Goal: Check status: Check status

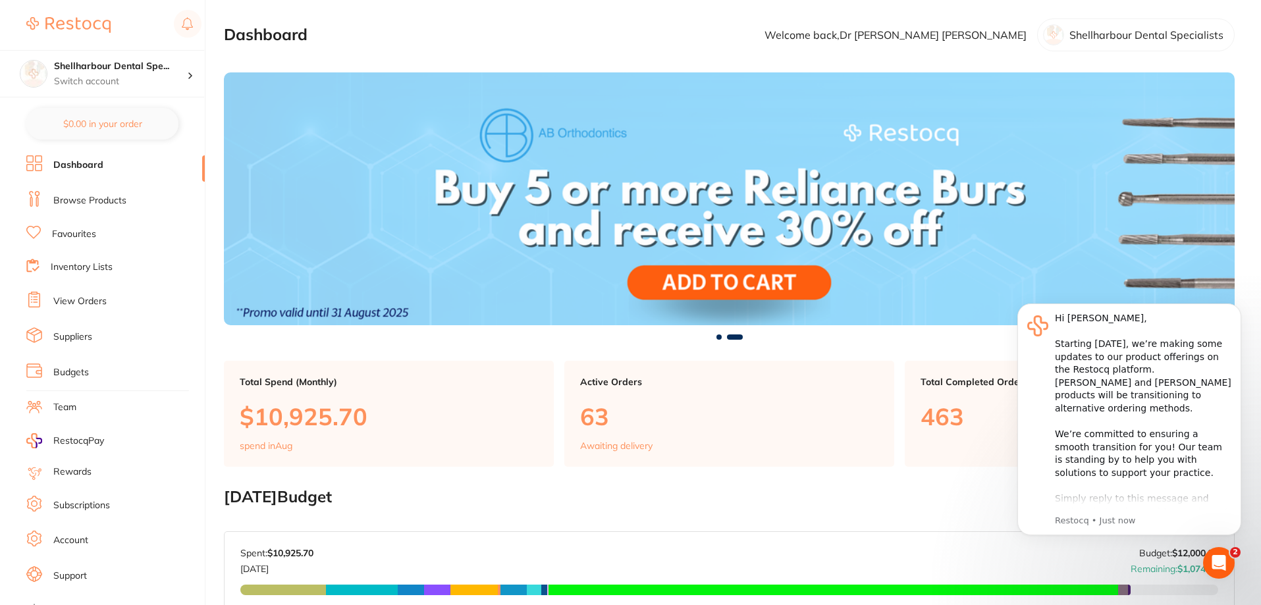
click at [80, 312] on ul "Dashboard Browse Products Favourites Inventory Lists View Orders Suppliers Budg…" at bounding box center [115, 382] width 178 height 454
click at [80, 305] on link "View Orders" at bounding box center [79, 301] width 53 height 13
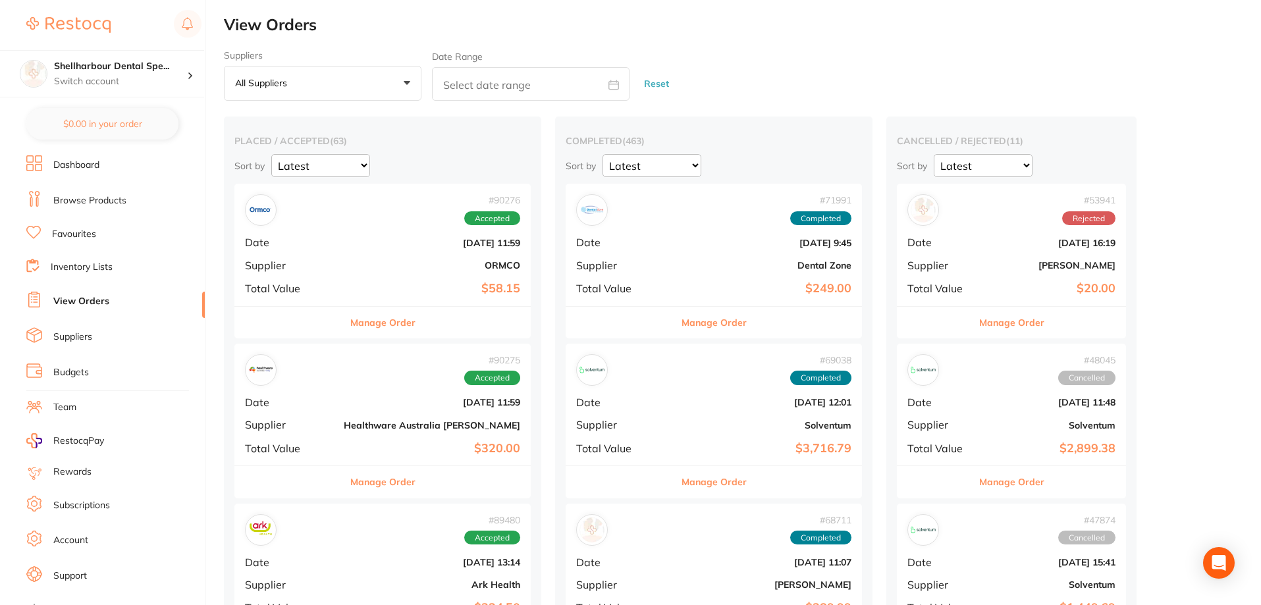
click at [280, 80] on p "All suppliers" at bounding box center [263, 83] width 57 height 12
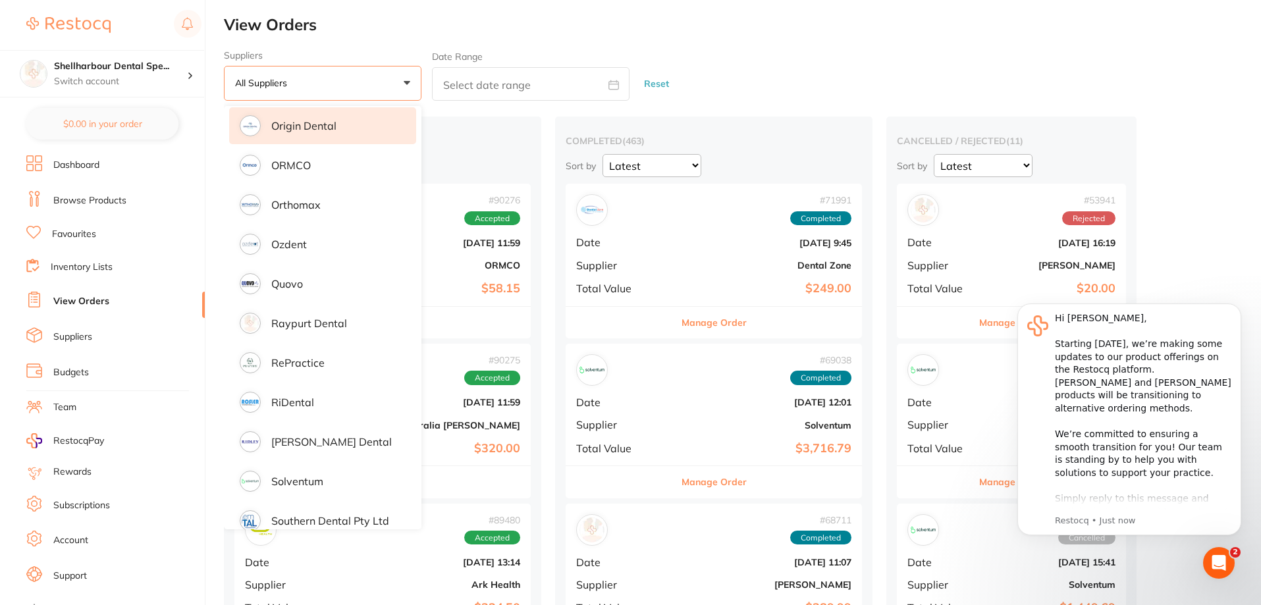
scroll to position [1251, 0]
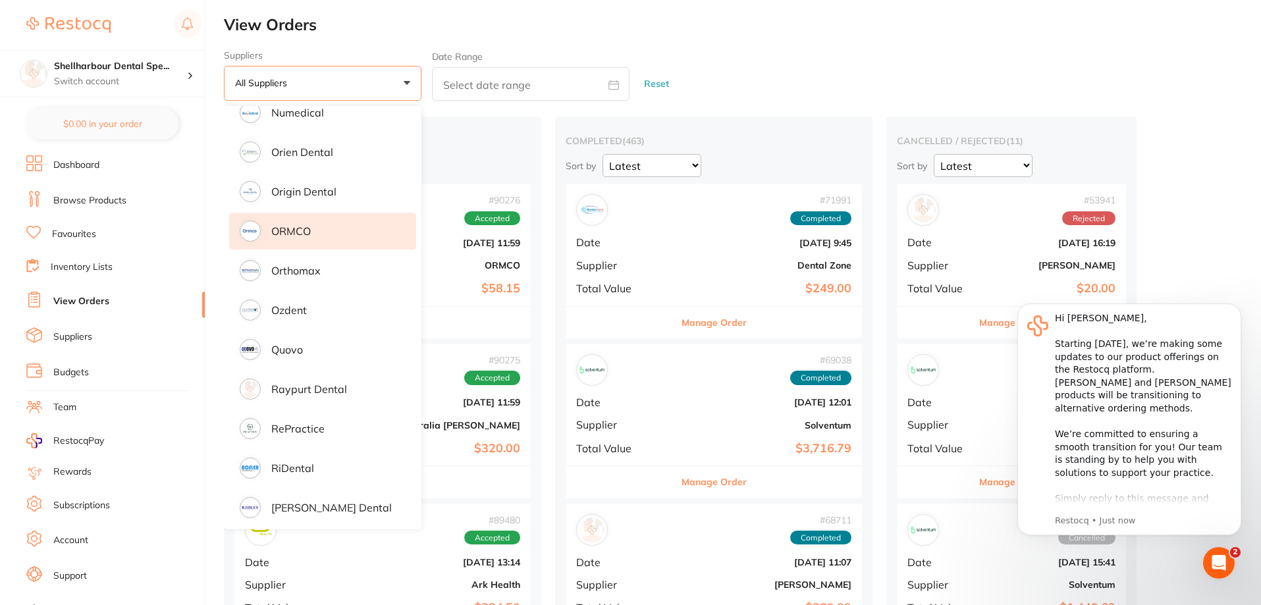
click at [290, 233] on li "ORMCO" at bounding box center [322, 231] width 187 height 37
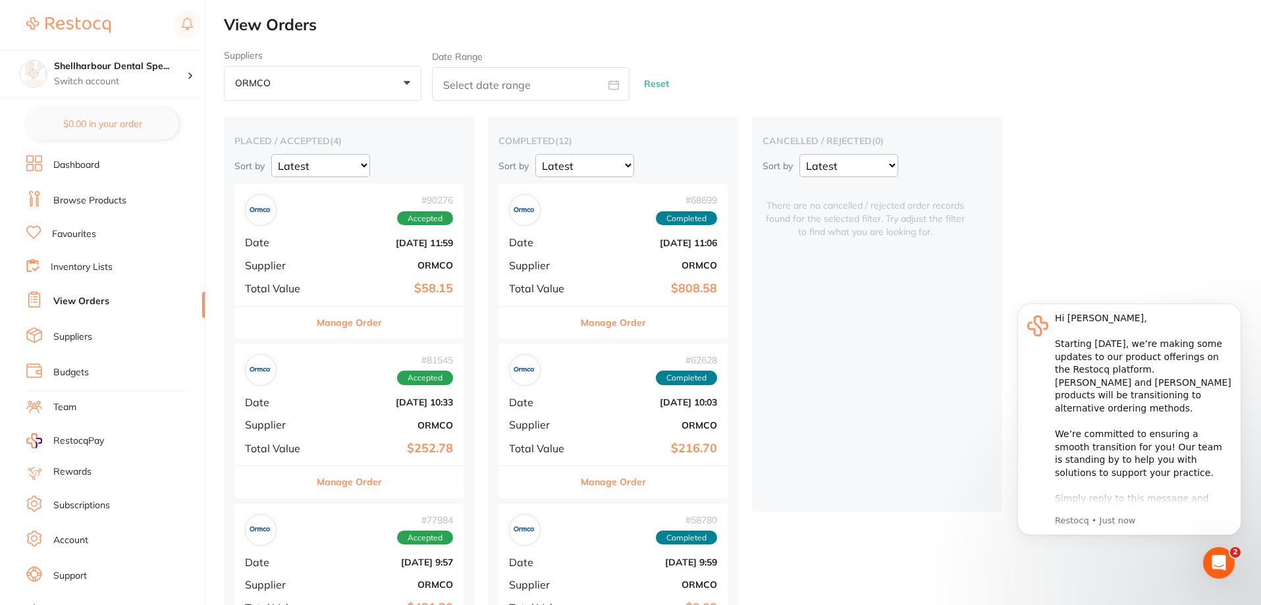
click at [364, 329] on button "Manage Order" at bounding box center [349, 323] width 65 height 32
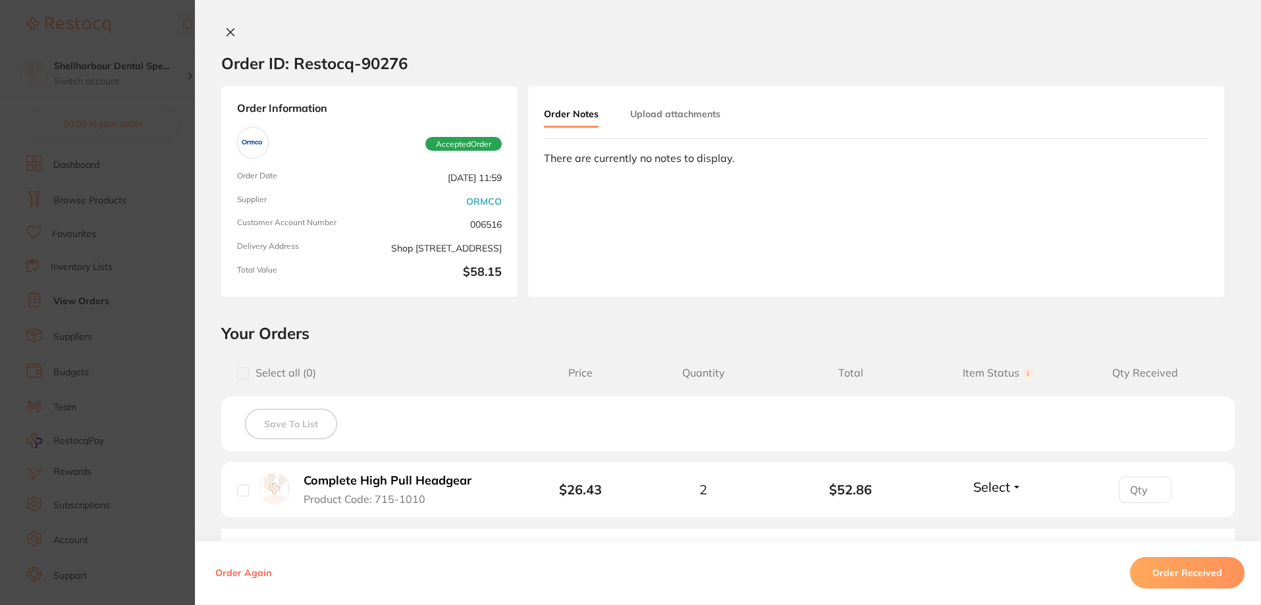
click at [221, 29] on button at bounding box center [230, 33] width 18 height 14
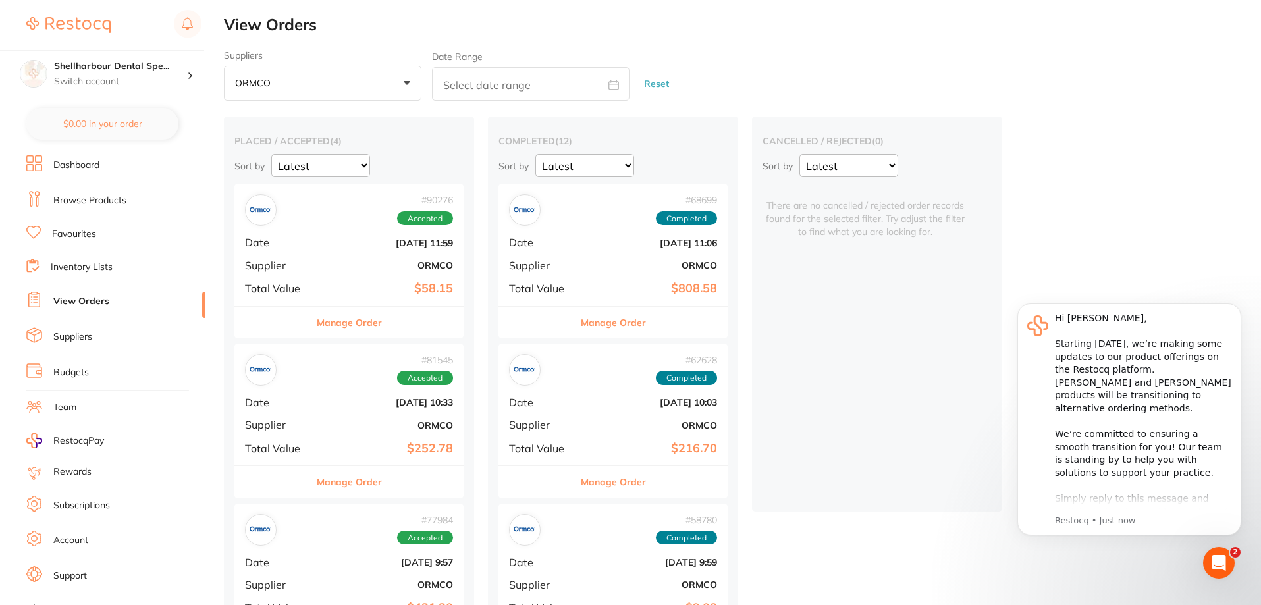
drag, startPoint x: 275, startPoint y: 81, endPoint x: 295, endPoint y: 107, distance: 32.9
click at [277, 84] on span "+0" at bounding box center [282, 83] width 13 height 13
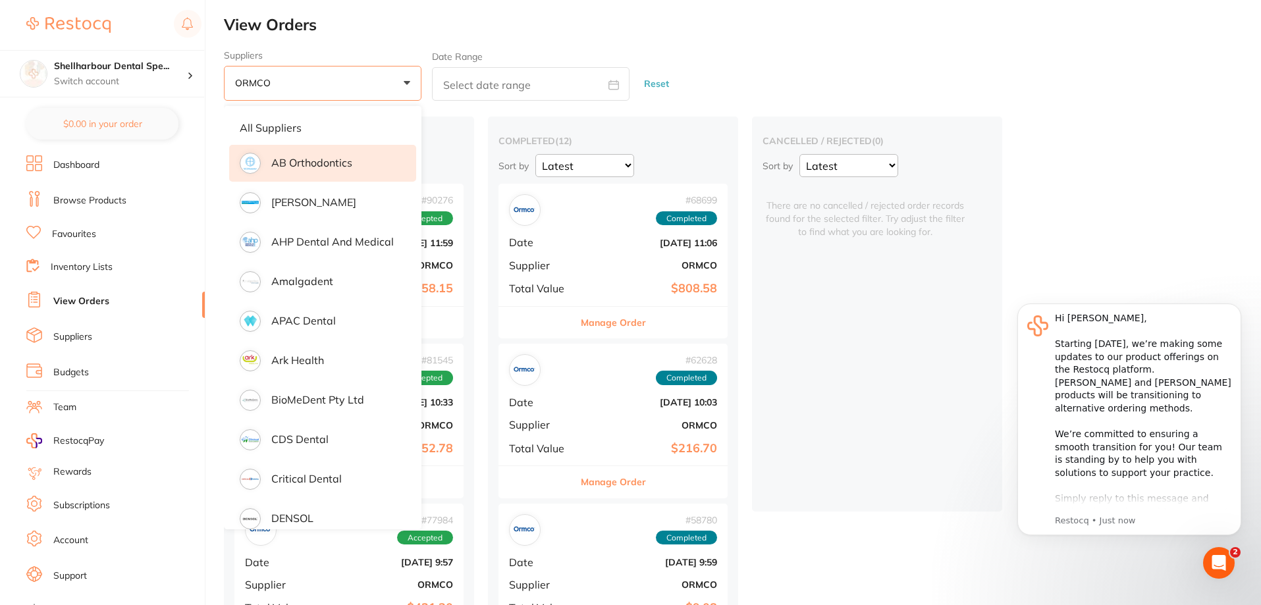
drag, startPoint x: 277, startPoint y: 135, endPoint x: 282, endPoint y: 150, distance: 16.0
click at [277, 134] on li "All suppliers" at bounding box center [322, 128] width 187 height 28
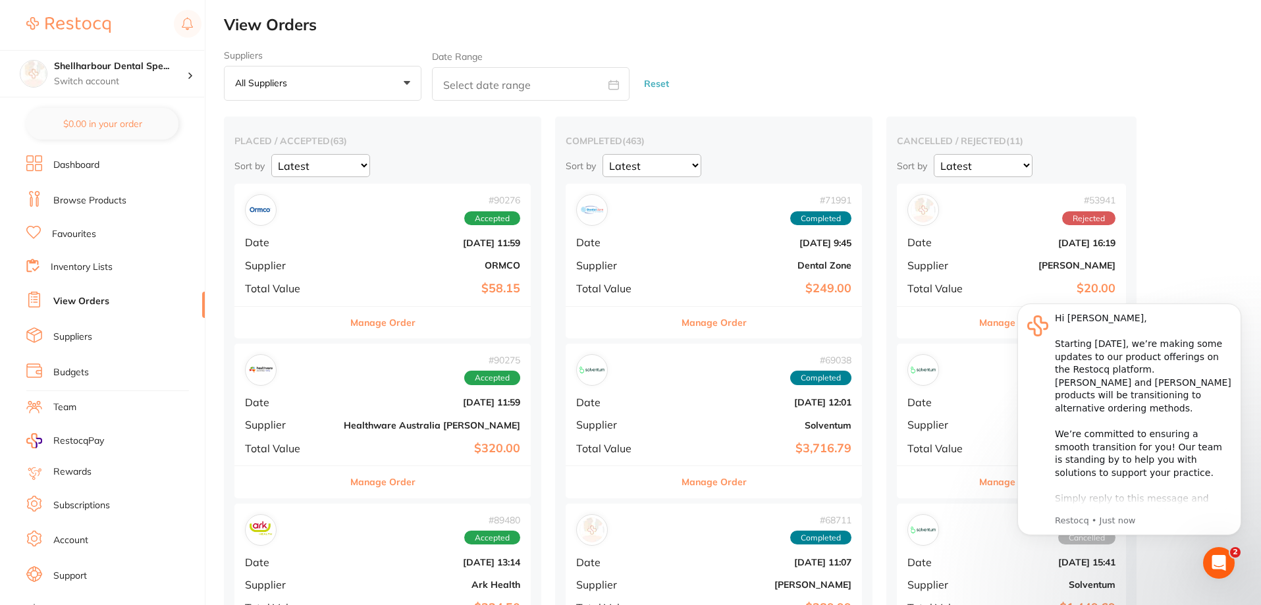
drag, startPoint x: 358, startPoint y: 329, endPoint x: 348, endPoint y: 315, distance: 17.2
click at [357, 329] on button "Manage Order" at bounding box center [382, 323] width 65 height 32
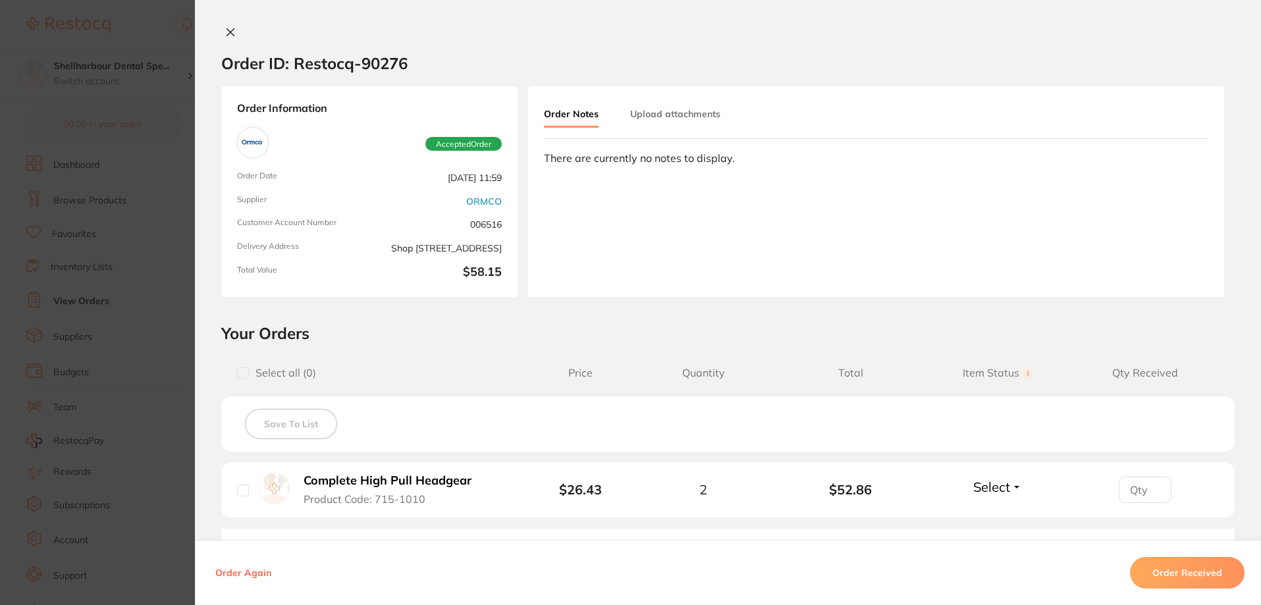
click at [346, 319] on section "Order ID: Restocq- 90276 Order Information Accepted Order Order Date Aug 14 202…" at bounding box center [630, 302] width 1261 height 605
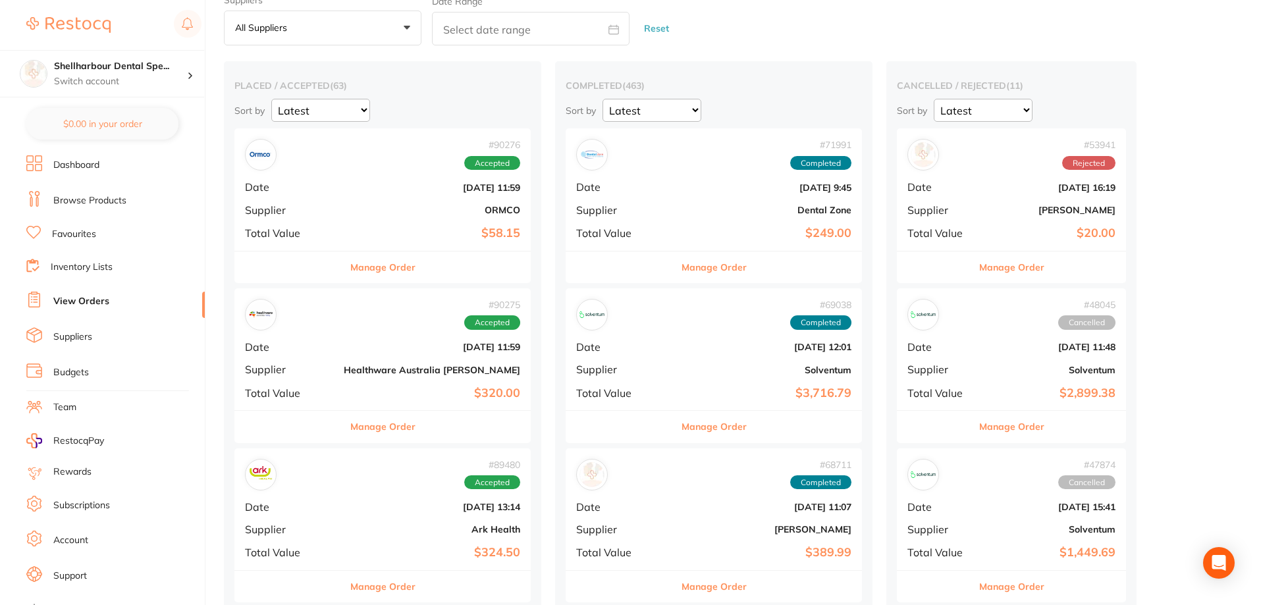
scroll to position [132, 0]
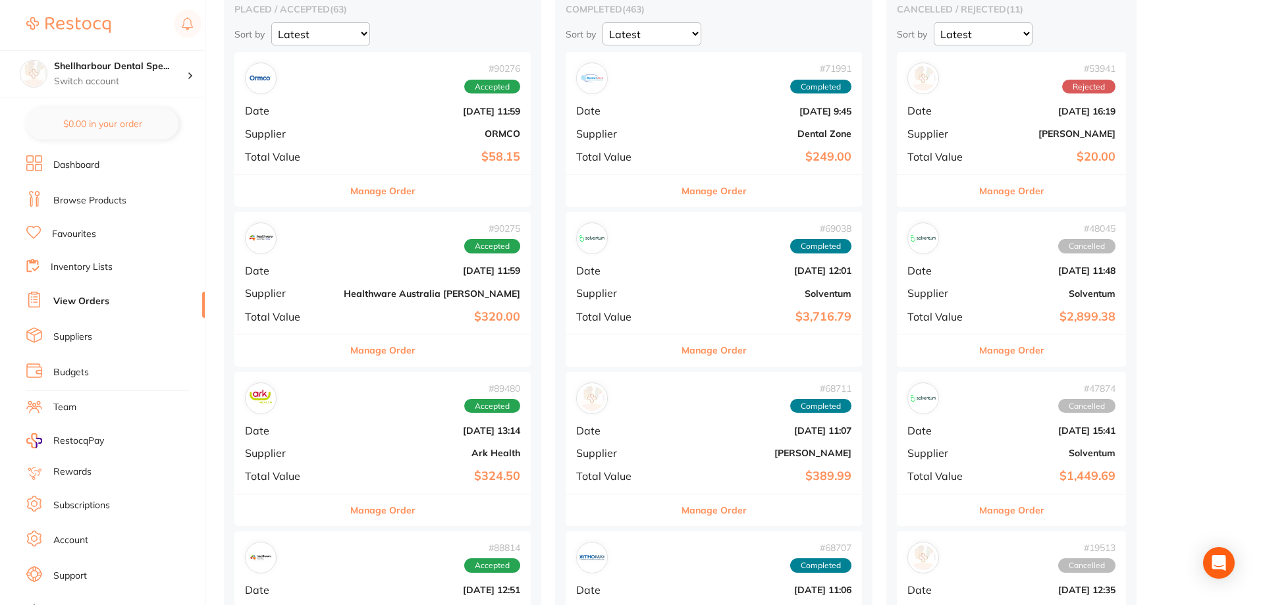
click at [350, 352] on button "Manage Order" at bounding box center [382, 350] width 65 height 32
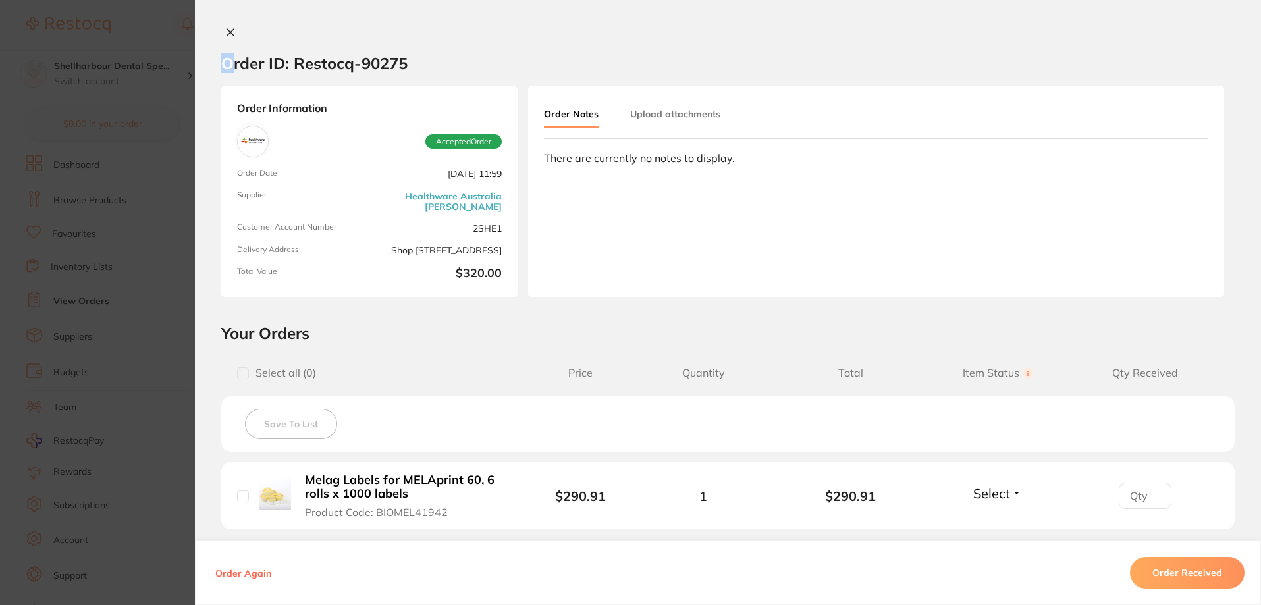
click at [228, 34] on div "Order ID: Restocq- 90275 Order Information Accepted Order Order Date Aug 14 202…" at bounding box center [728, 315] width 1066 height 579
click at [228, 34] on icon at bounding box center [230, 32] width 7 height 7
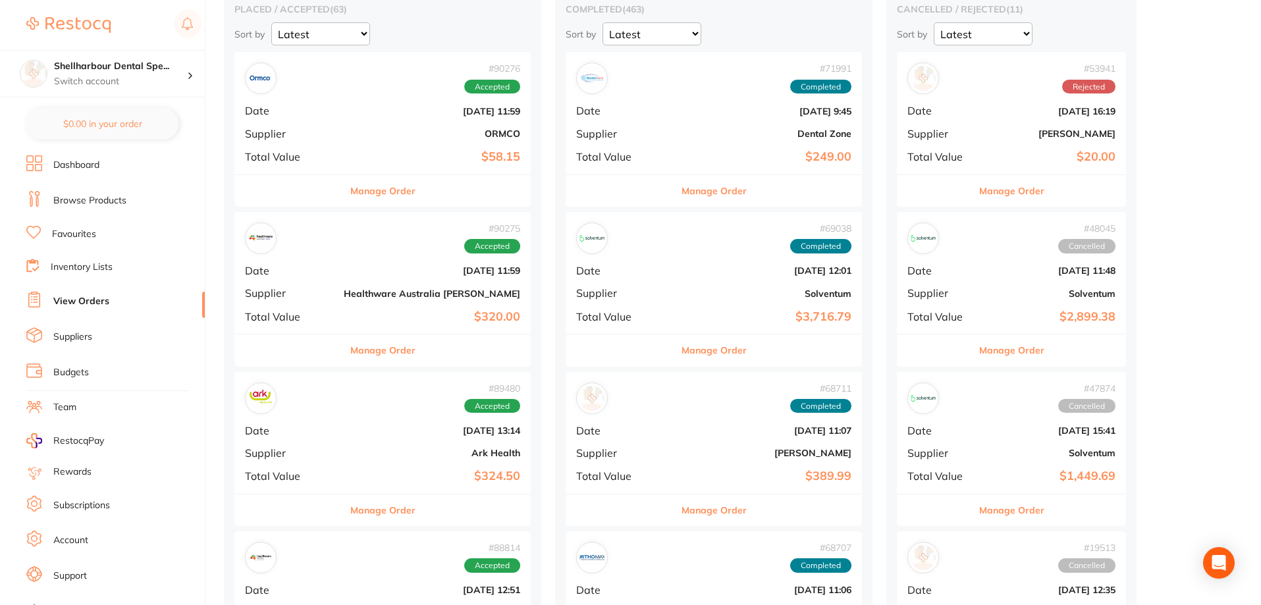
click at [350, 508] on button "Manage Order" at bounding box center [382, 510] width 65 height 32
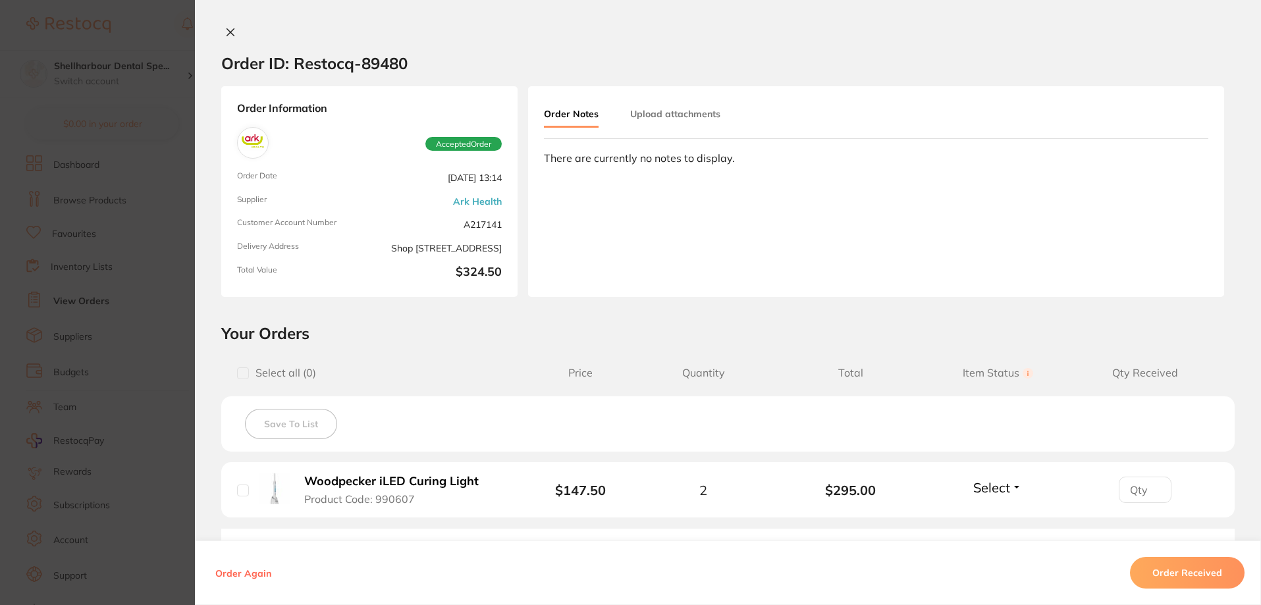
click at [217, 25] on div "Order ID: Restocq- 89480 Order Information Accepted Order Order Date Aug 7 2025…" at bounding box center [728, 302] width 1066 height 605
click at [225, 27] on icon at bounding box center [230, 32] width 11 height 11
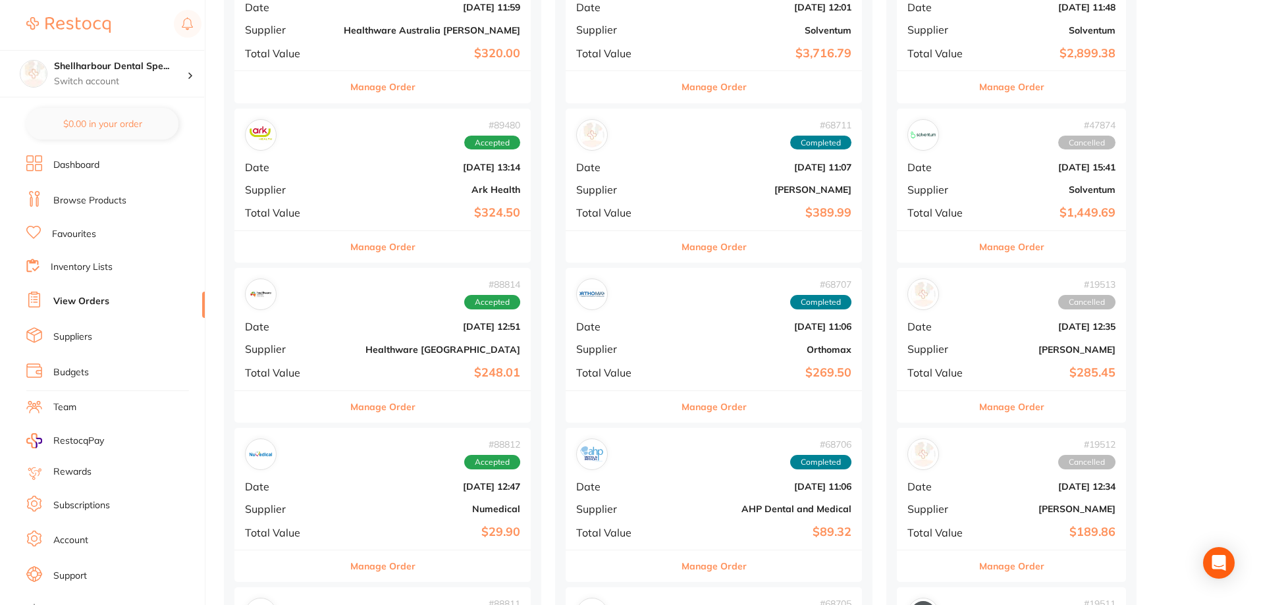
click at [353, 412] on button "Manage Order" at bounding box center [382, 407] width 65 height 32
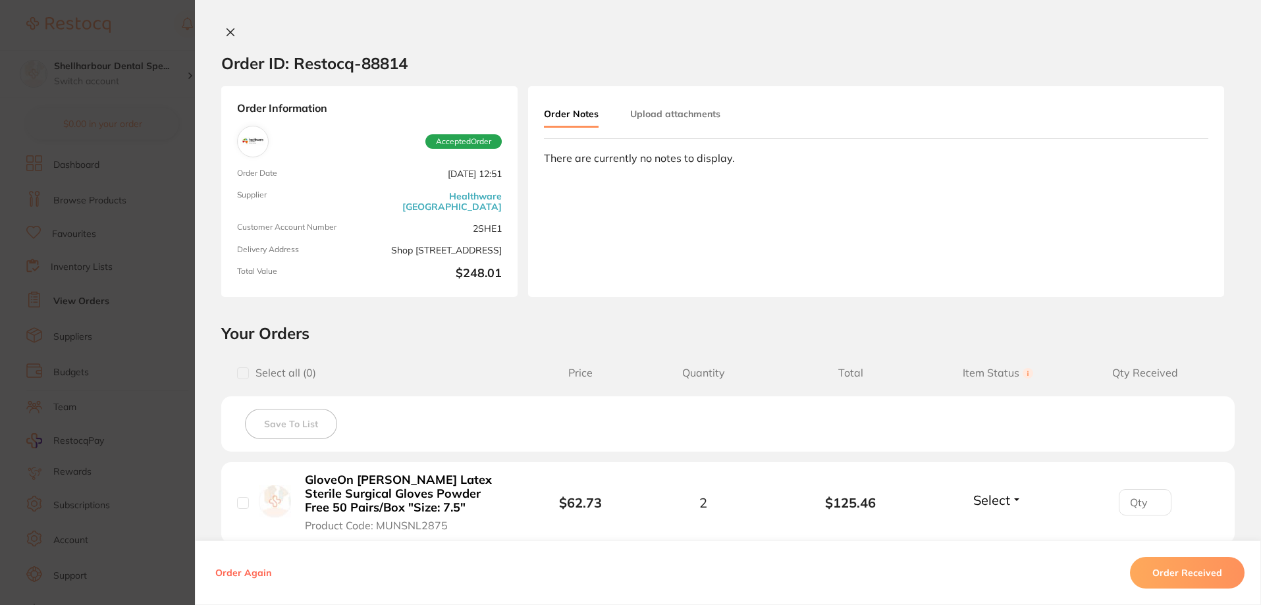
click at [221, 32] on button at bounding box center [230, 33] width 18 height 14
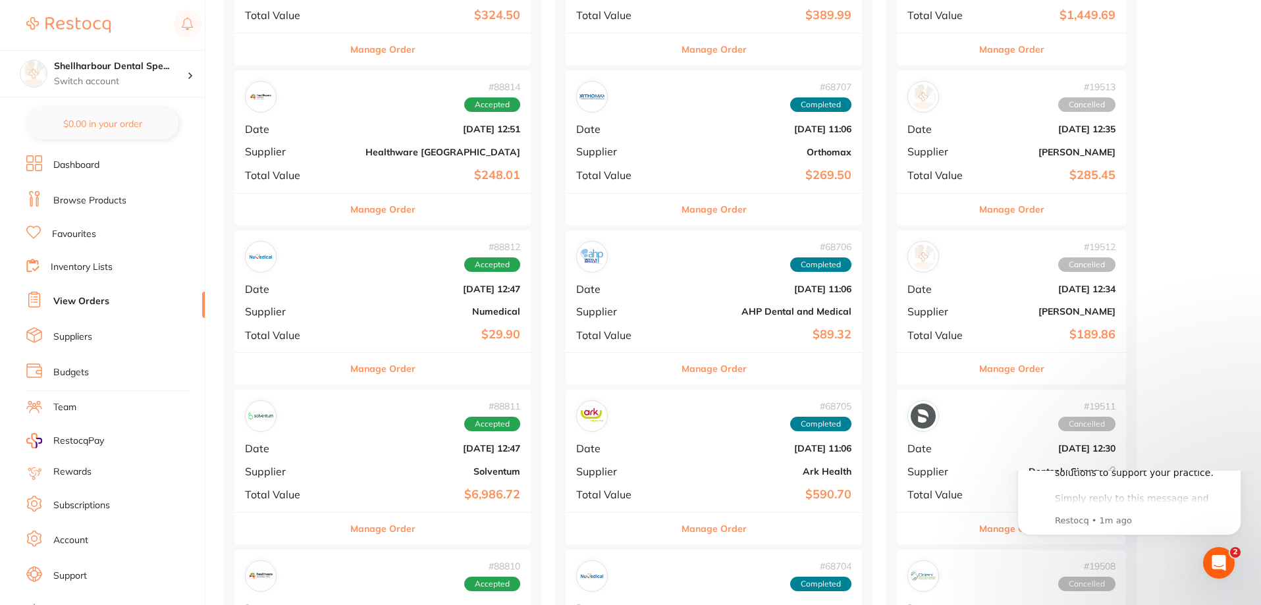
click at [360, 385] on button "Manage Order" at bounding box center [382, 369] width 65 height 32
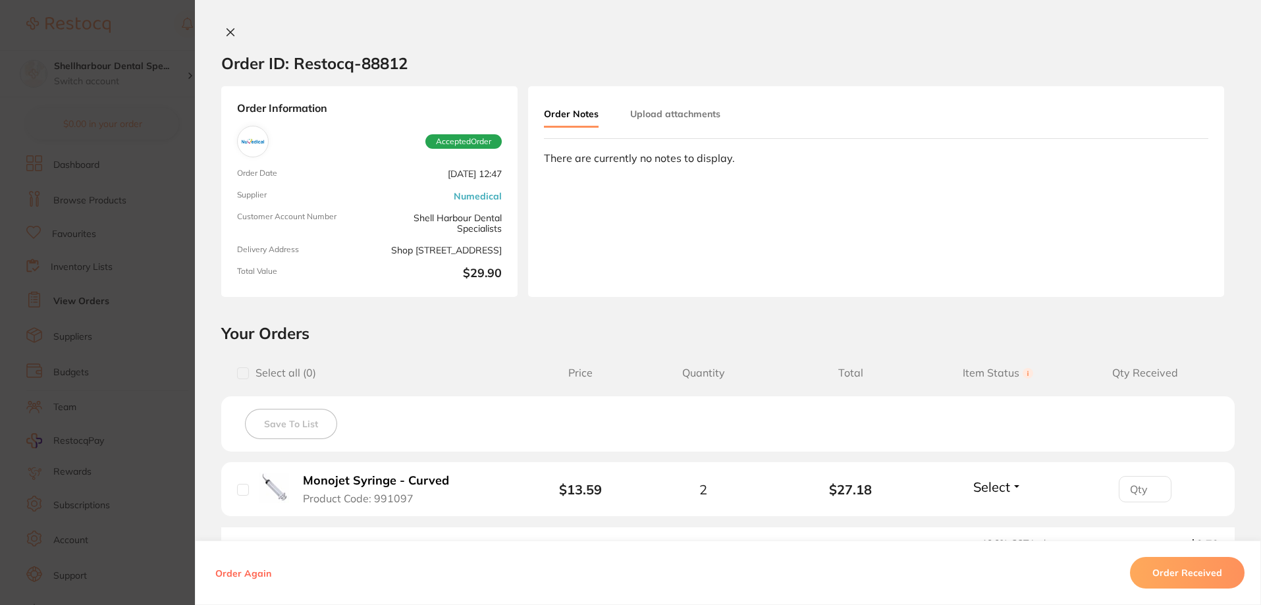
click at [229, 38] on button at bounding box center [230, 33] width 18 height 14
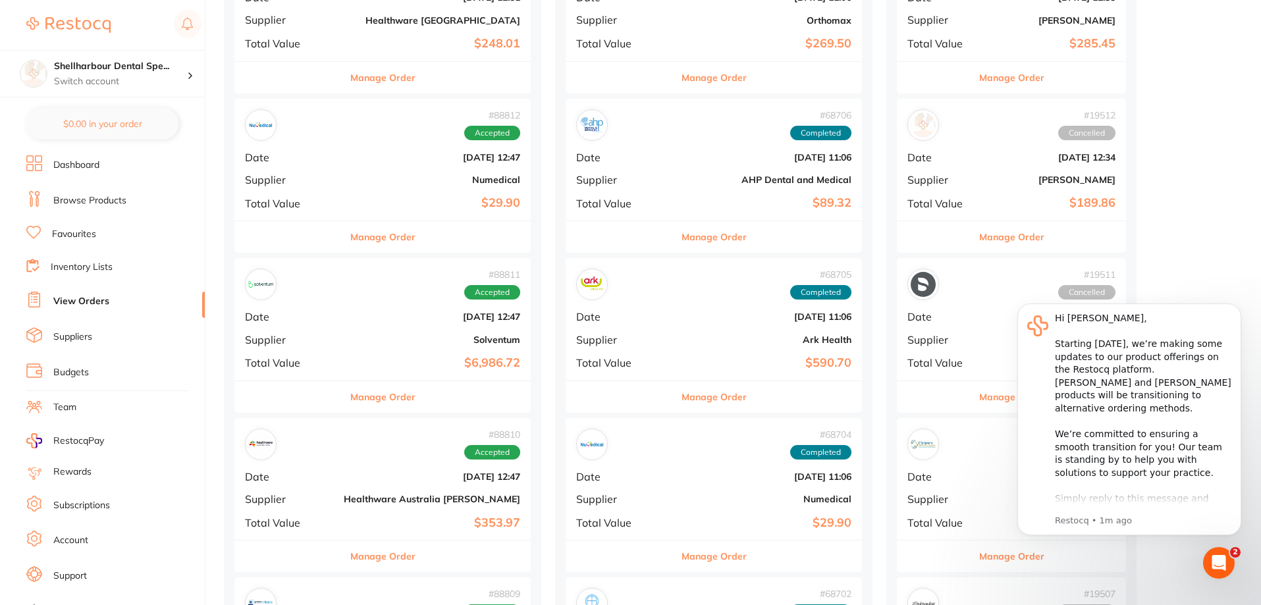
click at [356, 400] on button "Manage Order" at bounding box center [382, 397] width 65 height 32
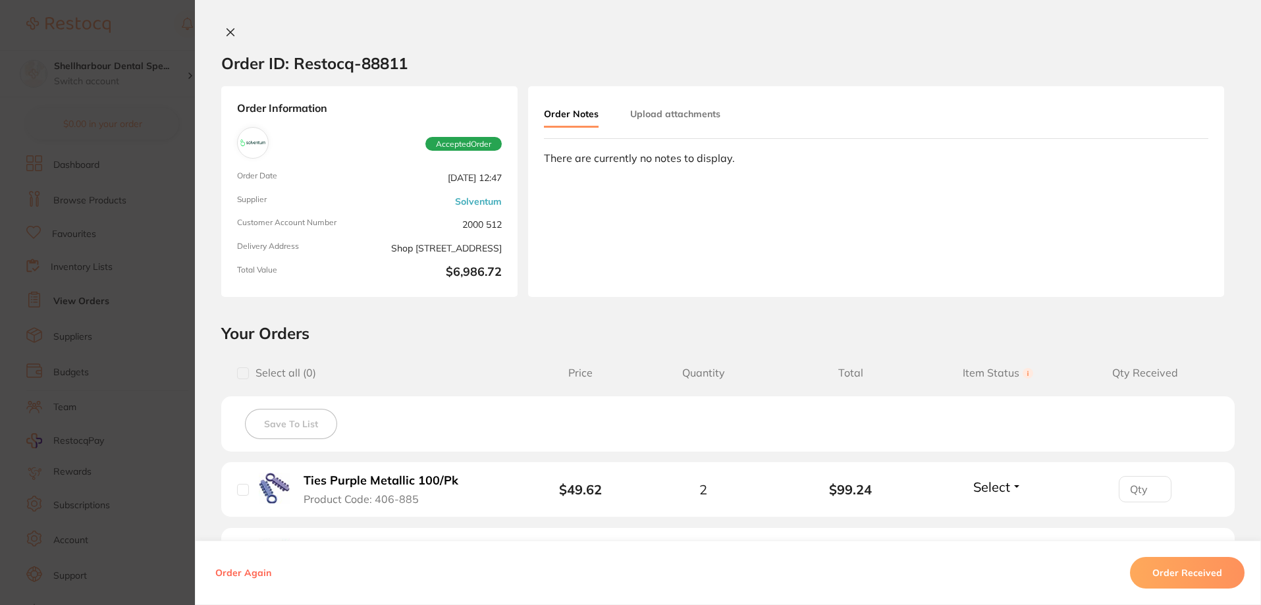
click at [222, 26] on div "Order ID: Restocq- 88811 Order Information Accepted Order Order Date Aug 4 2025…" at bounding box center [728, 302] width 1066 height 605
click at [225, 32] on icon at bounding box center [230, 32] width 11 height 11
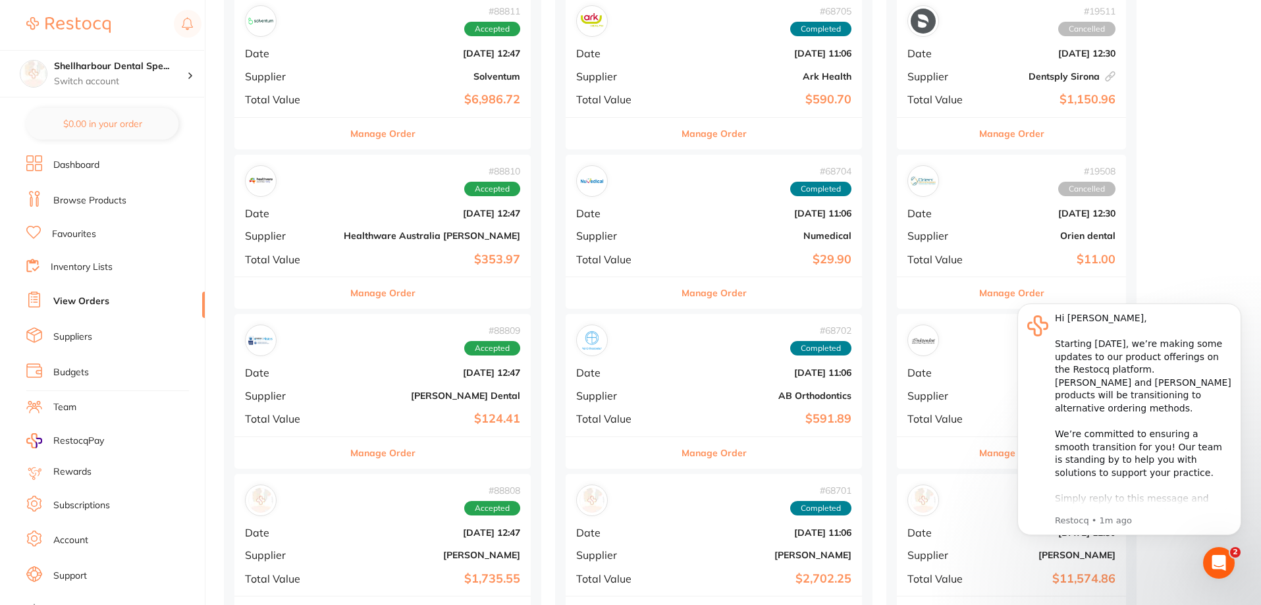
click at [370, 300] on button "Manage Order" at bounding box center [382, 293] width 65 height 32
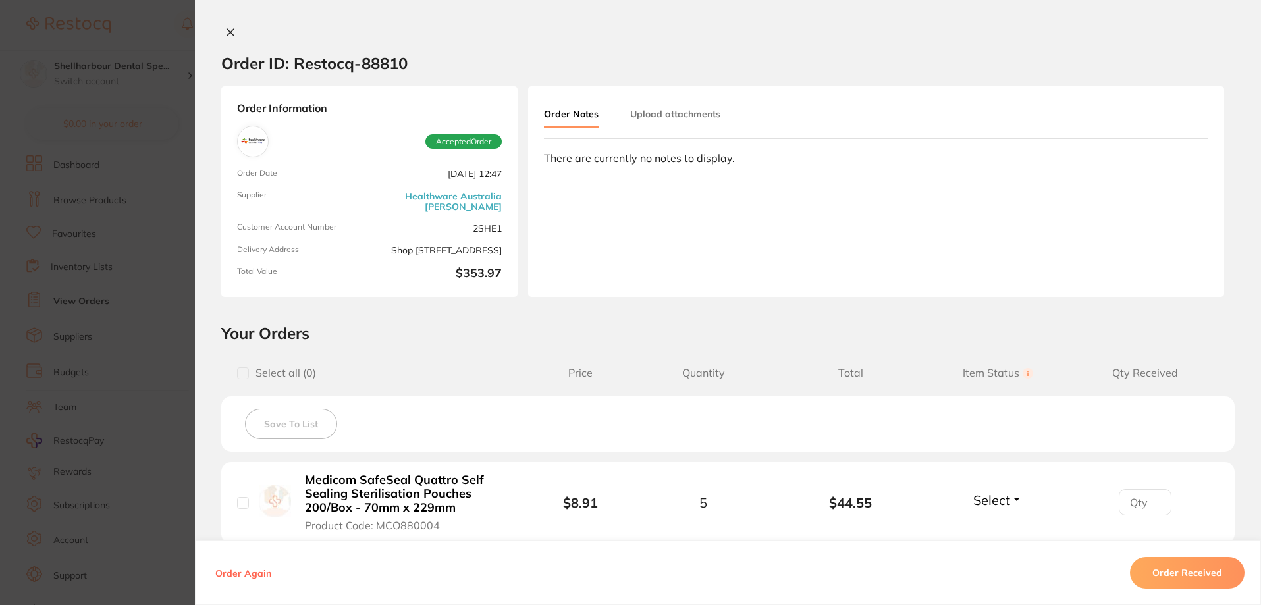
click at [228, 39] on button at bounding box center [230, 33] width 18 height 14
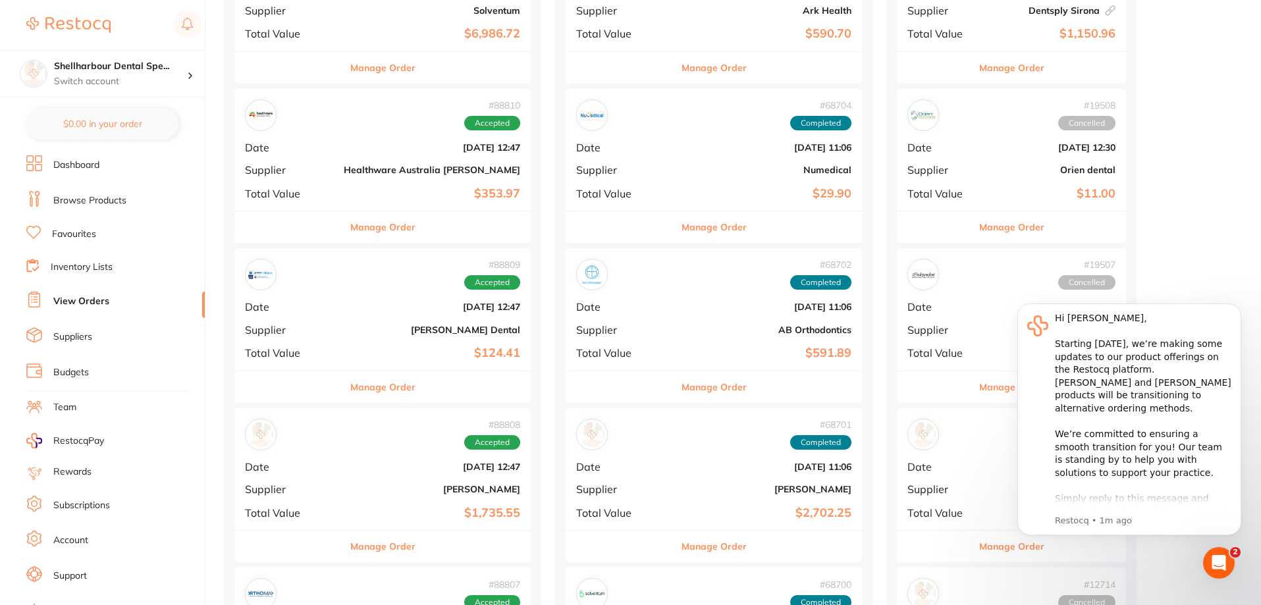
click at [352, 549] on button "Manage Order" at bounding box center [382, 547] width 65 height 32
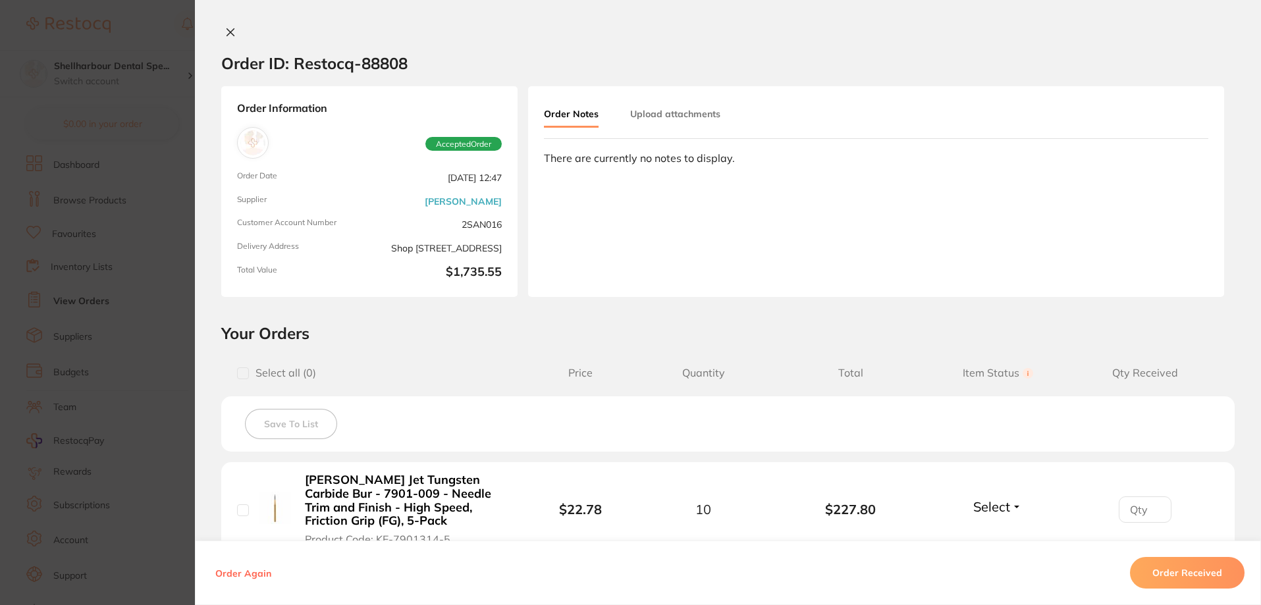
click at [225, 34] on icon at bounding box center [230, 32] width 11 height 11
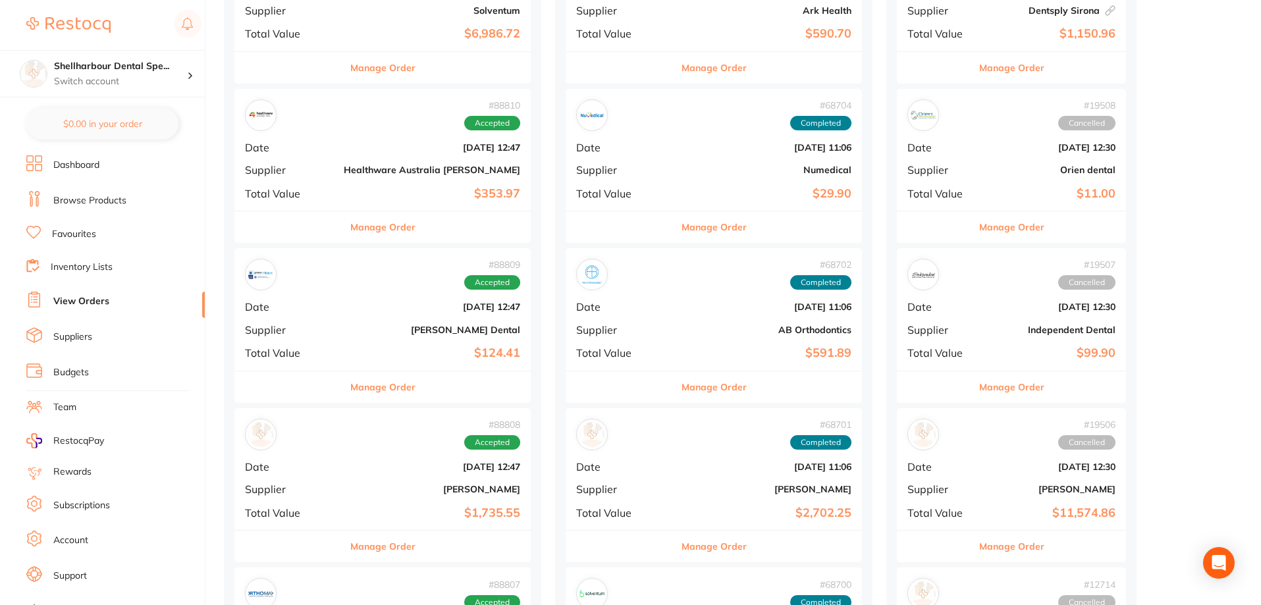
click at [373, 387] on button "Manage Order" at bounding box center [382, 387] width 65 height 32
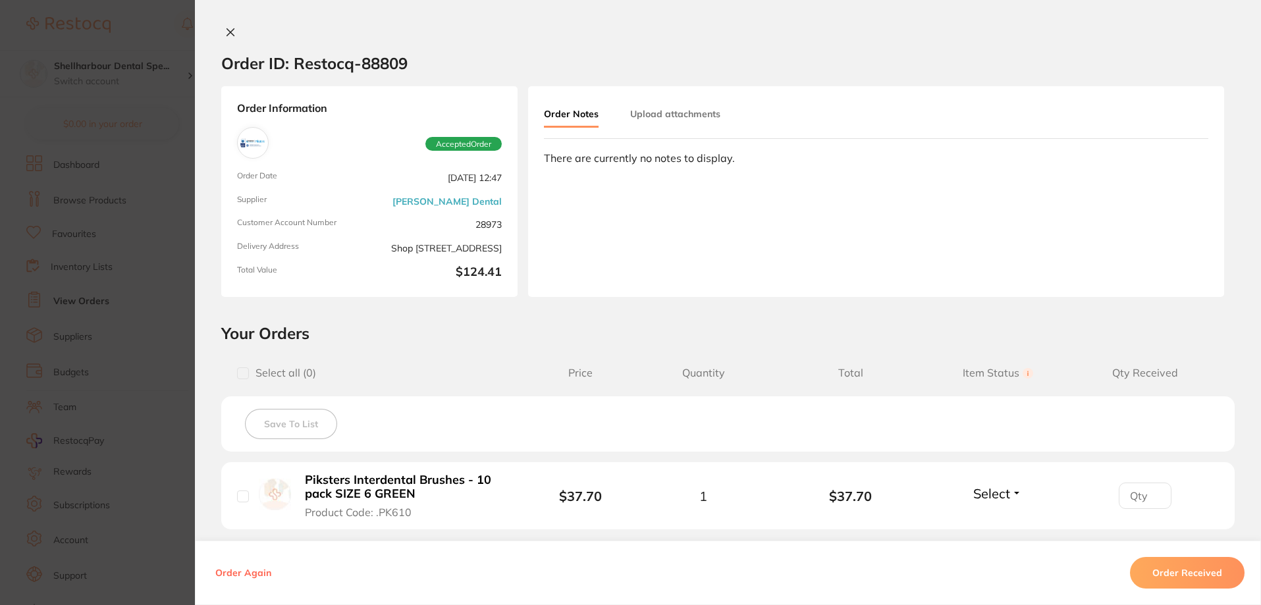
click at [229, 34] on icon at bounding box center [230, 32] width 11 height 11
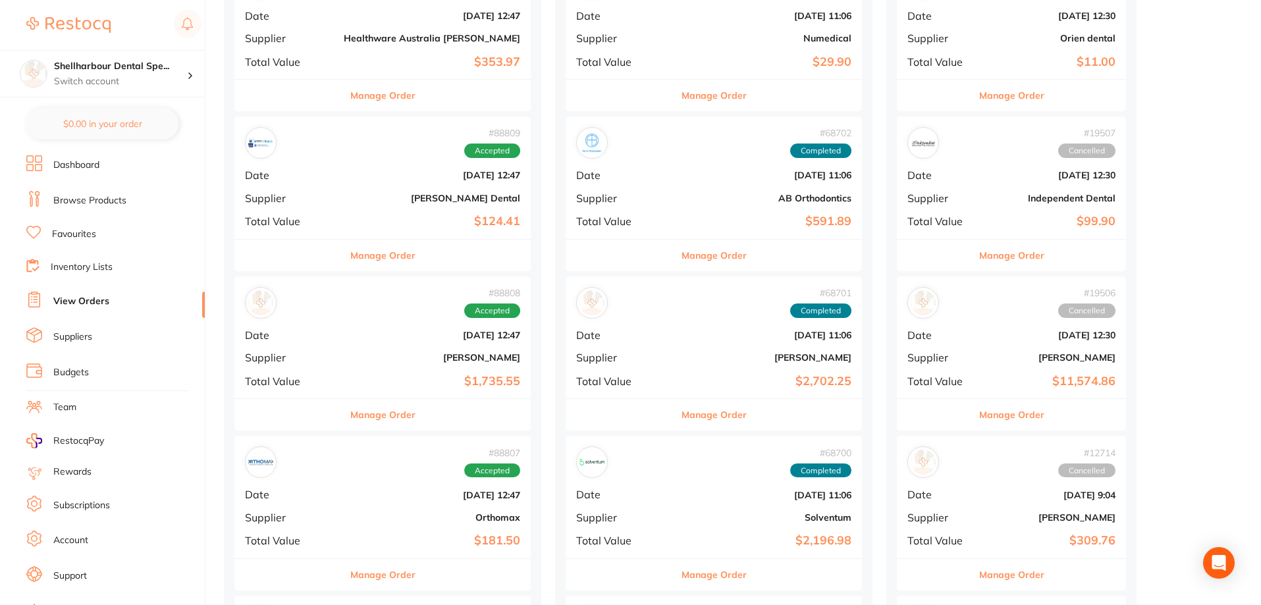
click at [379, 260] on button "Manage Order" at bounding box center [382, 256] width 65 height 32
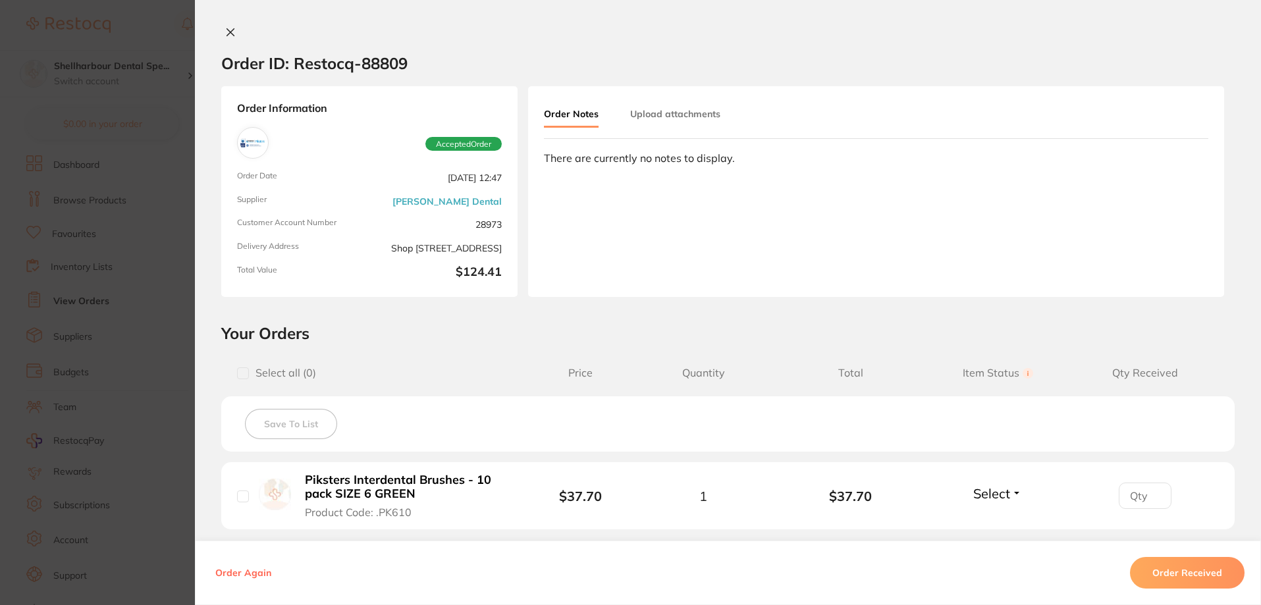
click at [225, 34] on icon at bounding box center [230, 32] width 11 height 11
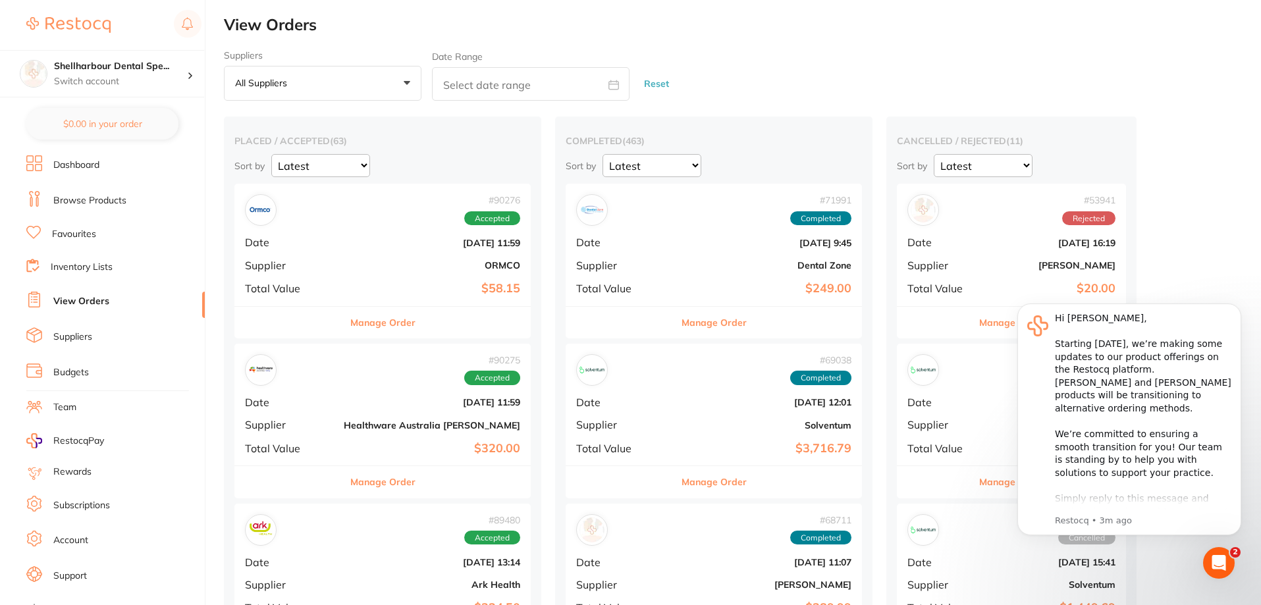
drag, startPoint x: 502, startPoint y: 102, endPoint x: 512, endPoint y: 105, distance: 9.8
click at [393, 69] on button "All suppliers +0" at bounding box center [323, 84] width 198 height 36
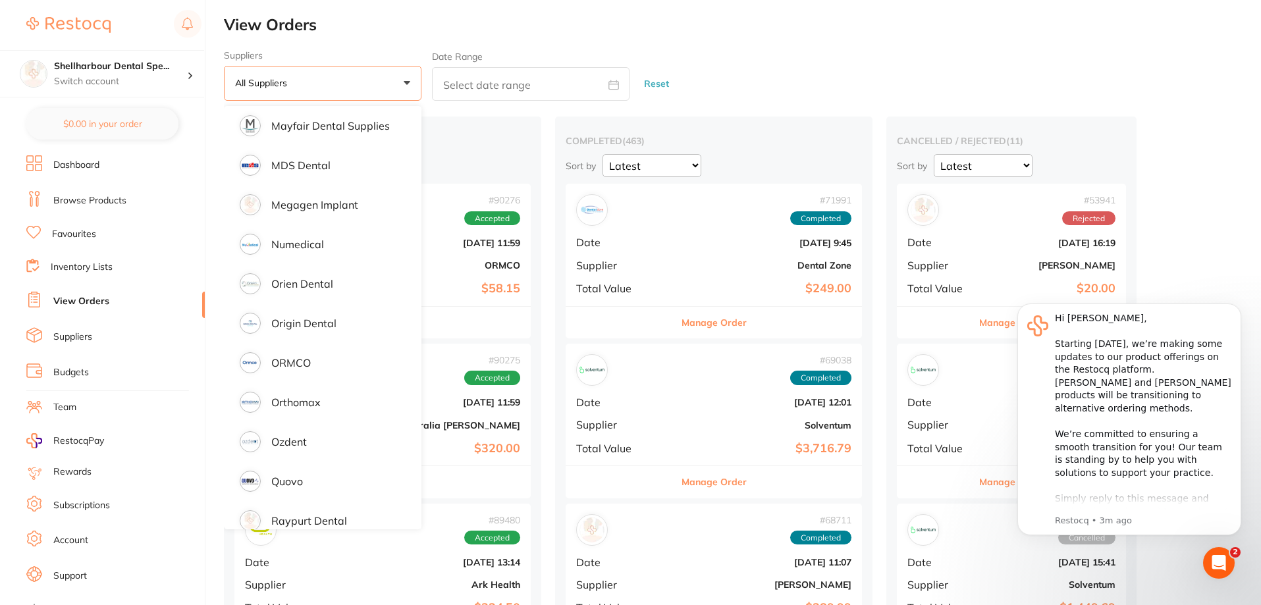
scroll to position [1185, 0]
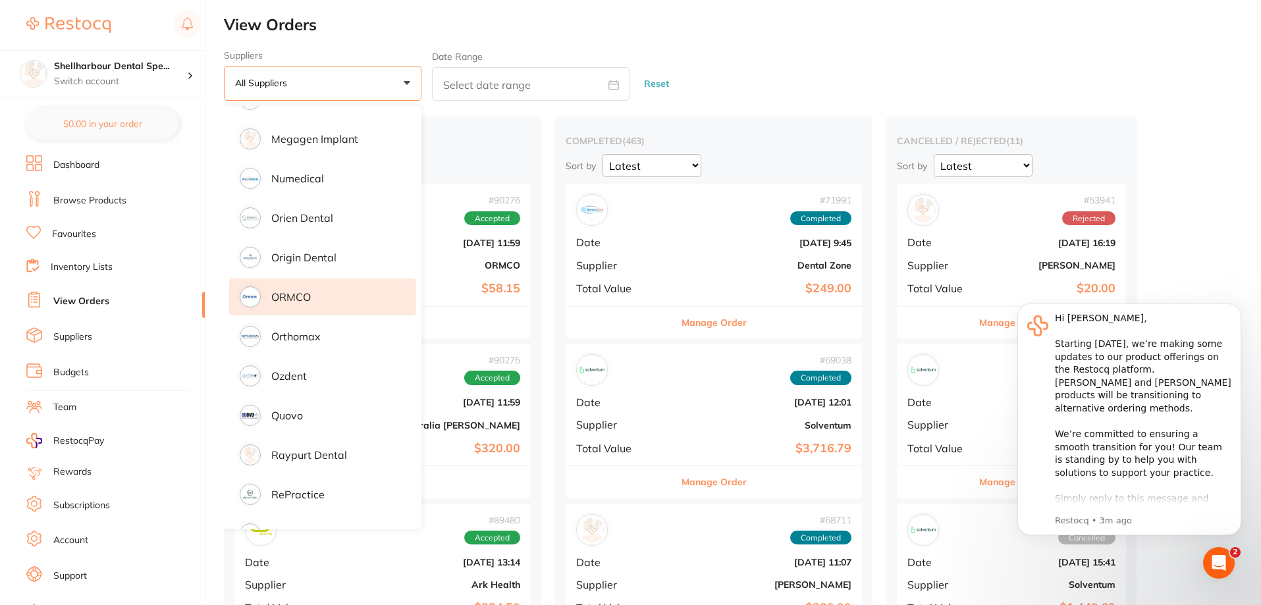
click at [340, 292] on li "ORMCO" at bounding box center [322, 297] width 187 height 37
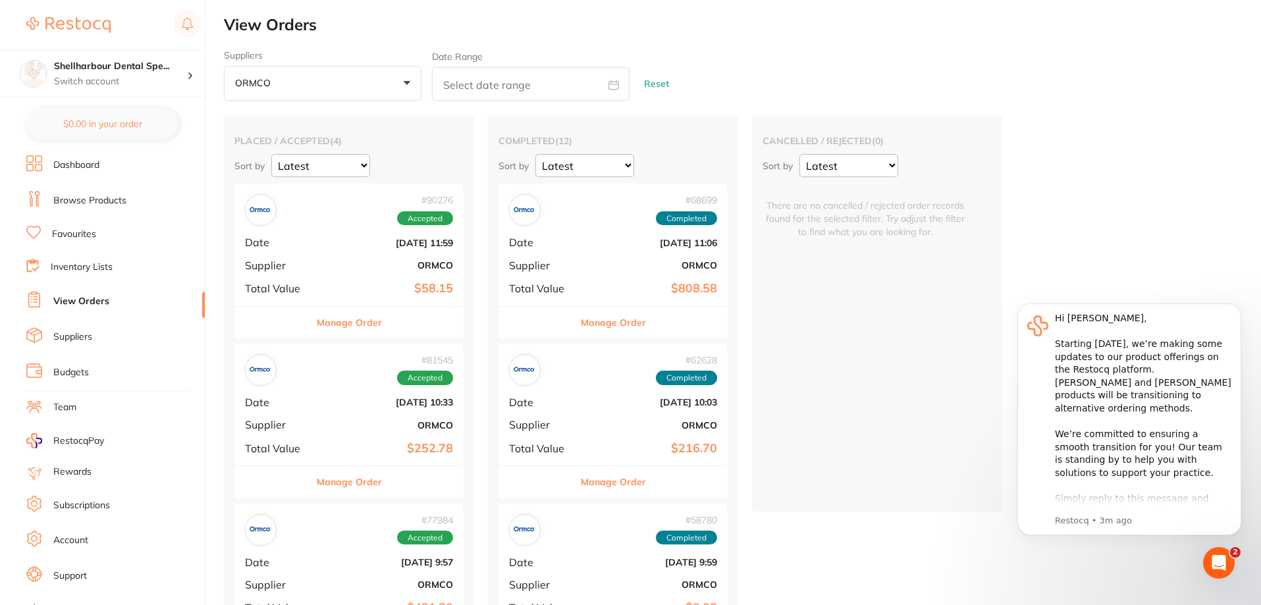
drag, startPoint x: 360, startPoint y: 330, endPoint x: 369, endPoint y: 313, distance: 18.9
click at [358, 327] on button "Manage Order" at bounding box center [349, 323] width 65 height 32
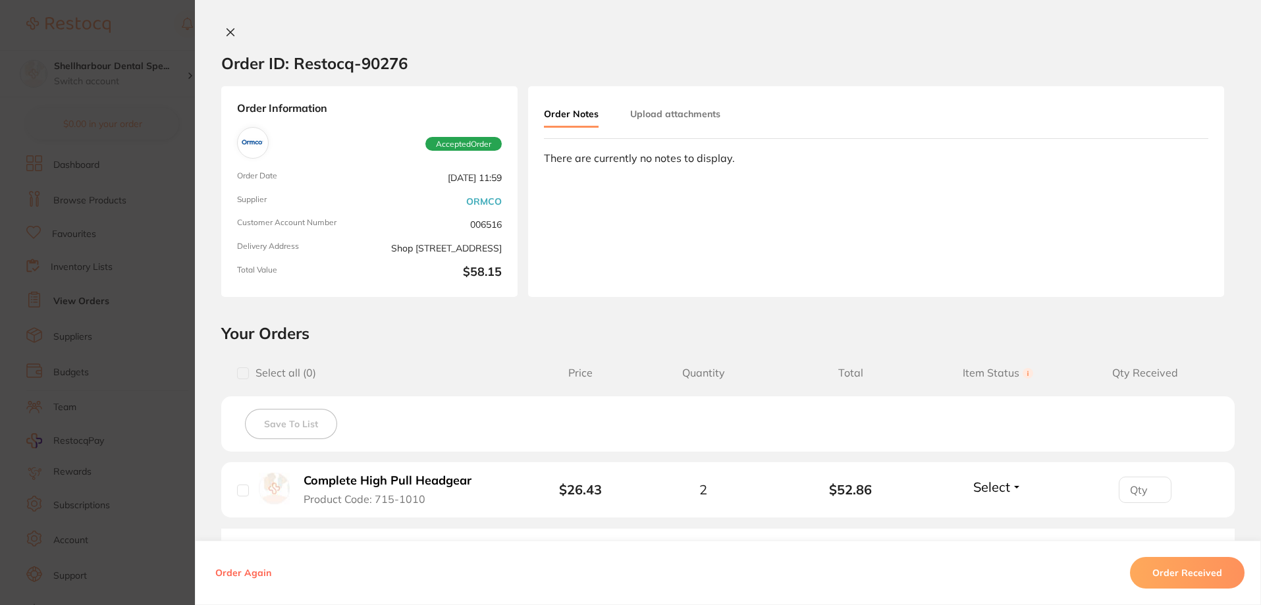
drag, startPoint x: 225, startPoint y: 14, endPoint x: 225, endPoint y: 26, distance: 11.2
click at [225, 26] on div "Order ID: Restocq- 90276 Order Information Accepted Order Order Date [DATE] 11:…" at bounding box center [728, 302] width 1066 height 605
click at [226, 26] on div "Order ID: Restocq- 90276 Order Information Accepted Order Order Date [DATE] 11:…" at bounding box center [728, 302] width 1066 height 605
click at [228, 29] on icon at bounding box center [230, 32] width 11 height 11
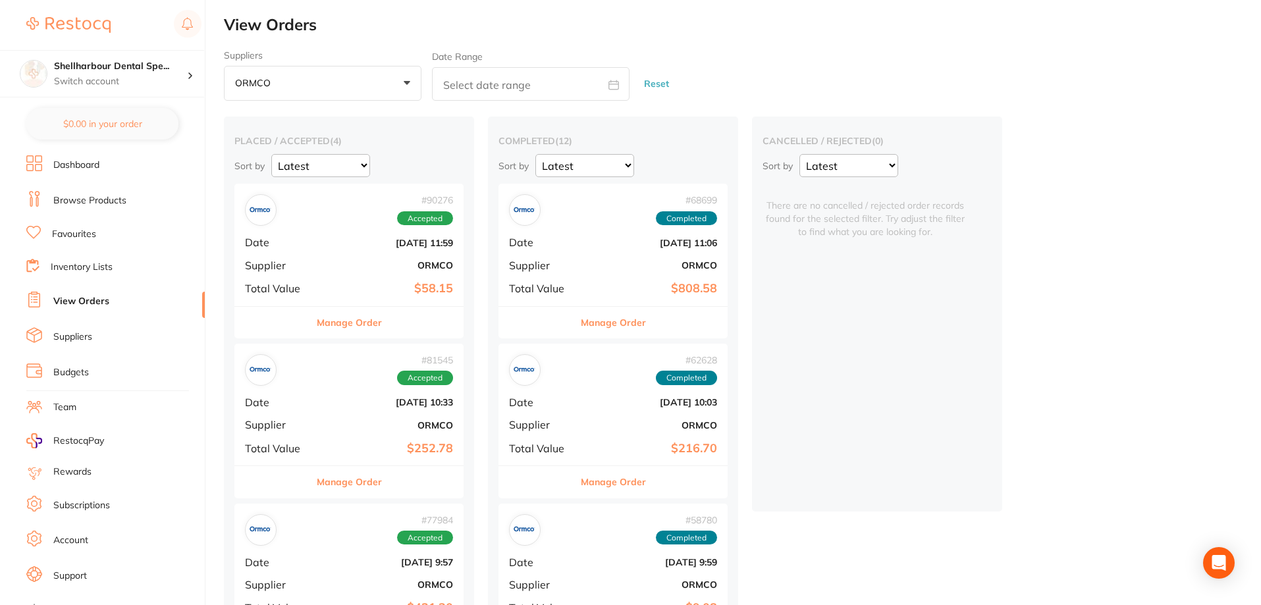
click at [408, 491] on div "Manage Order" at bounding box center [348, 482] width 229 height 32
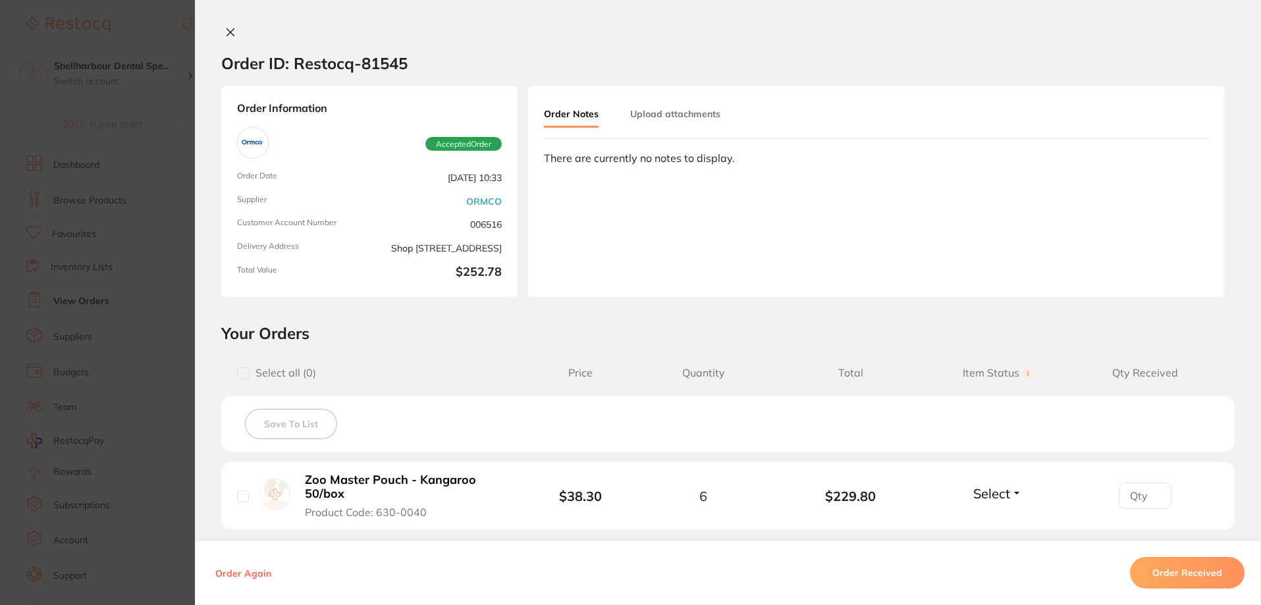
click at [228, 27] on icon at bounding box center [230, 32] width 11 height 11
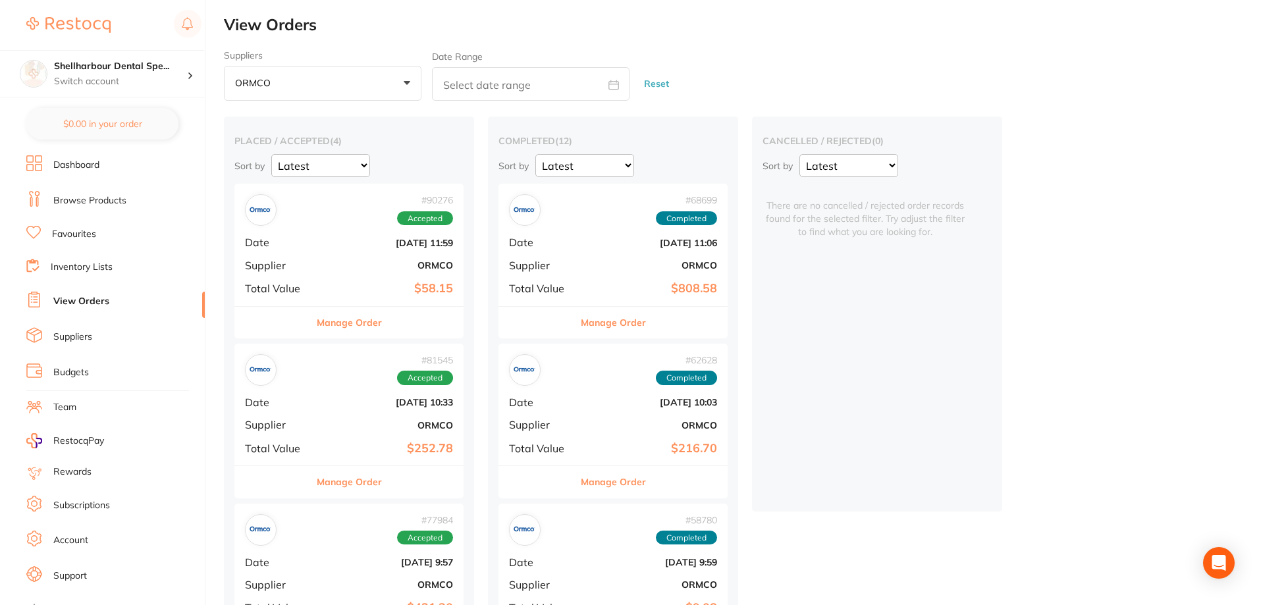
click at [136, 167] on li "Dashboard" at bounding box center [115, 165] width 178 height 20
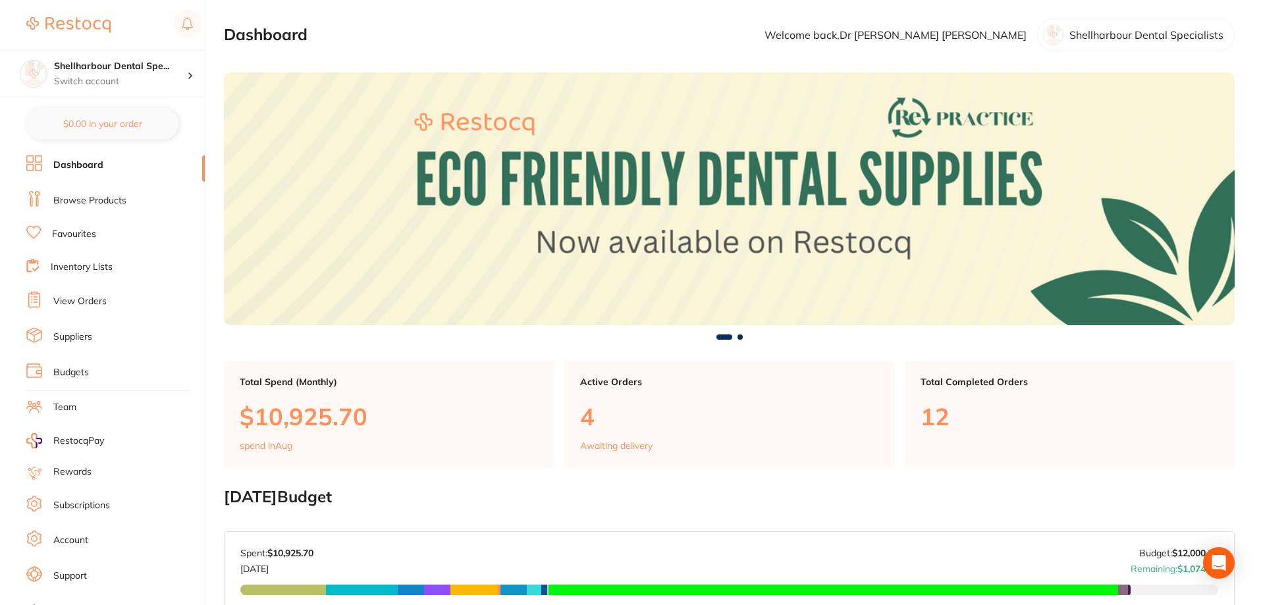
click at [69, 230] on link "Favourites" at bounding box center [74, 234] width 44 height 13
